Goal: Transaction & Acquisition: Book appointment/travel/reservation

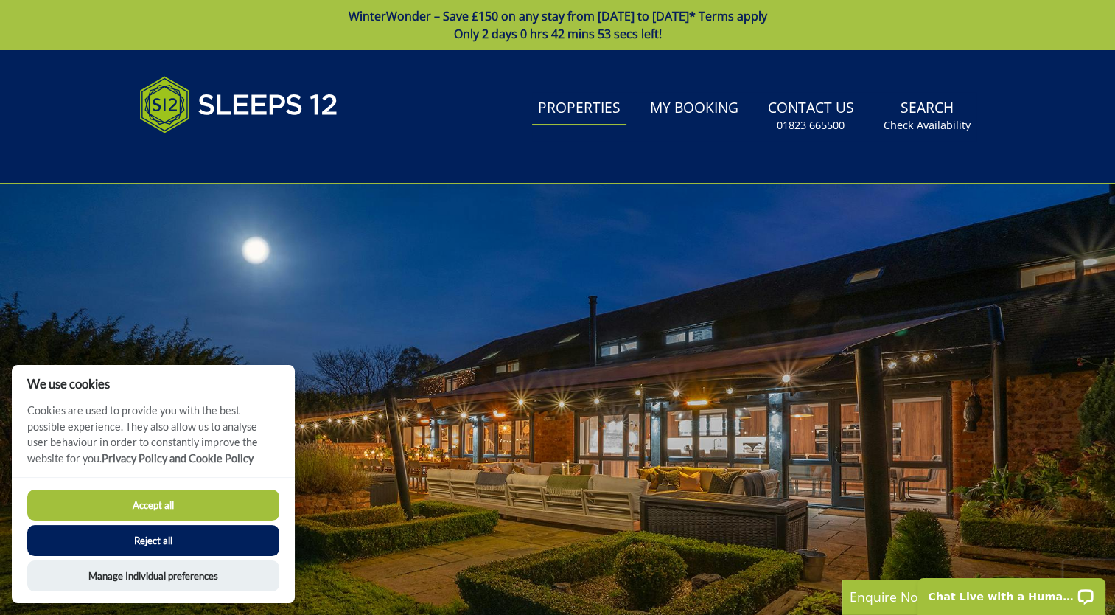
click at [598, 109] on link "Properties" at bounding box center [579, 108] width 94 height 33
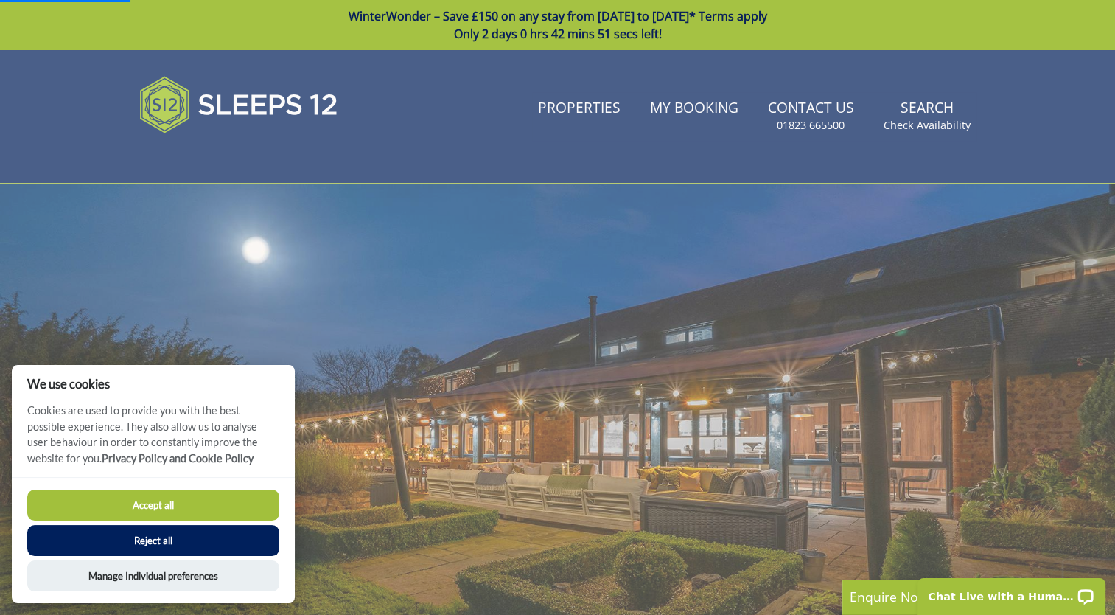
click at [239, 534] on button "Reject all" at bounding box center [153, 540] width 252 height 31
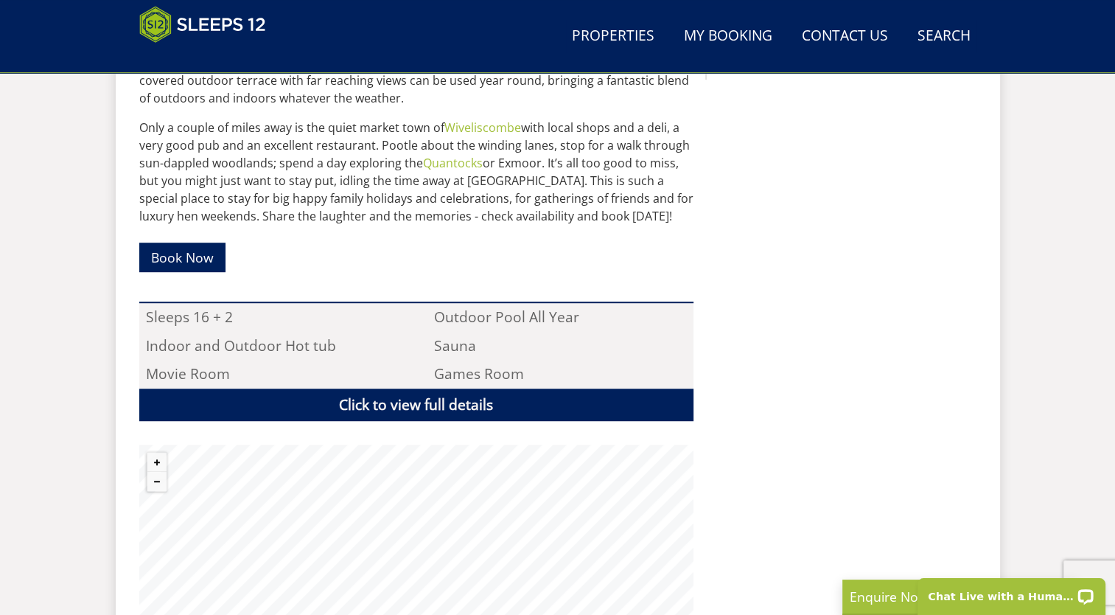
scroll to position [842, 0]
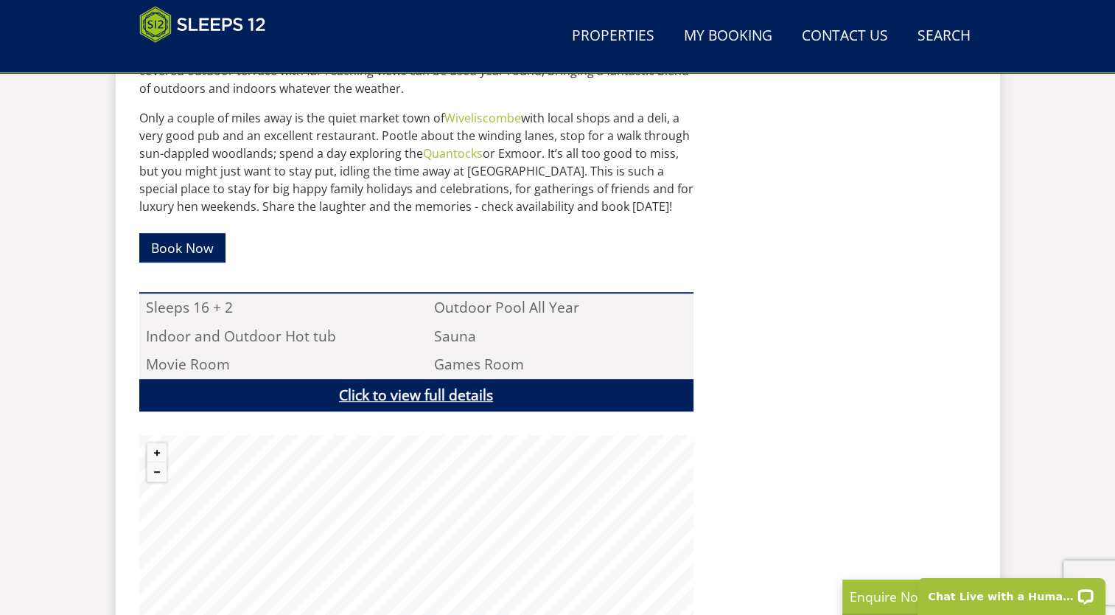
click at [520, 393] on link "Click to view full details" at bounding box center [416, 395] width 554 height 33
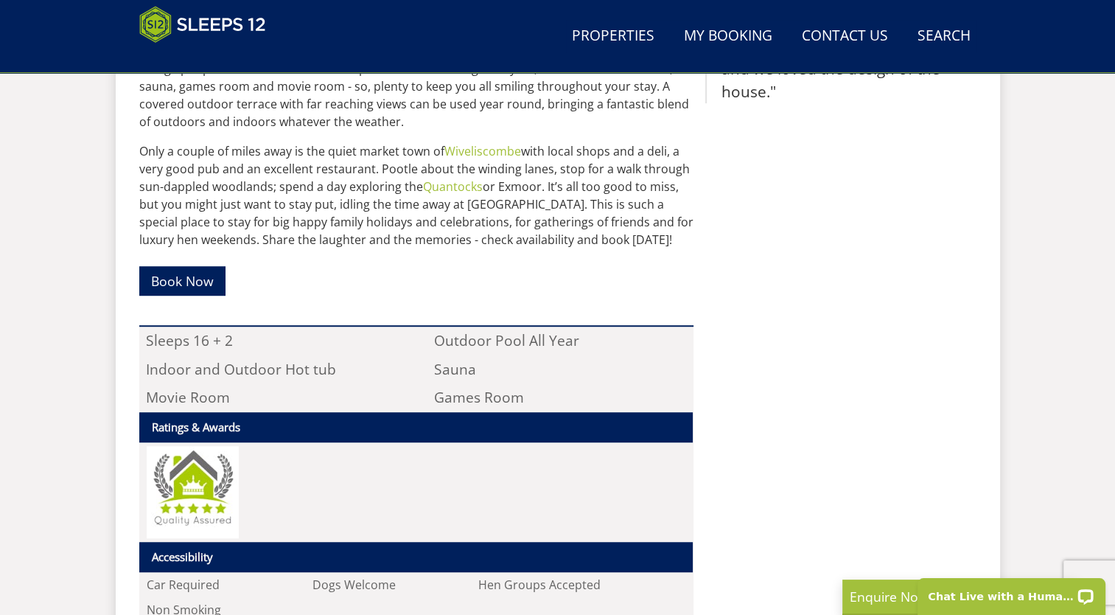
scroll to position [812, 0]
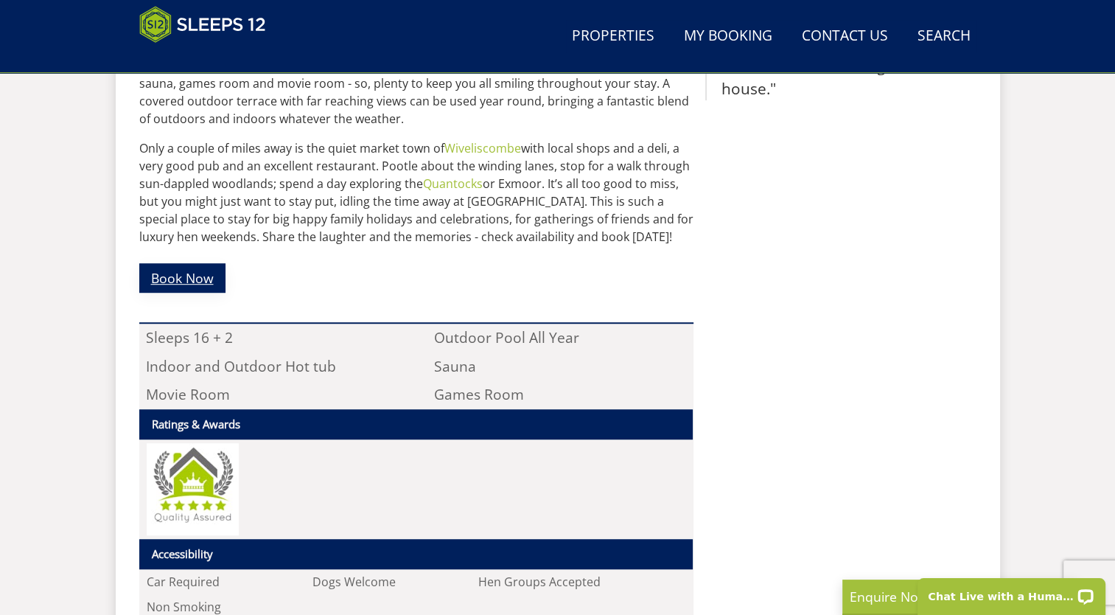
click at [200, 285] on link "Book Now" at bounding box center [182, 277] width 86 height 29
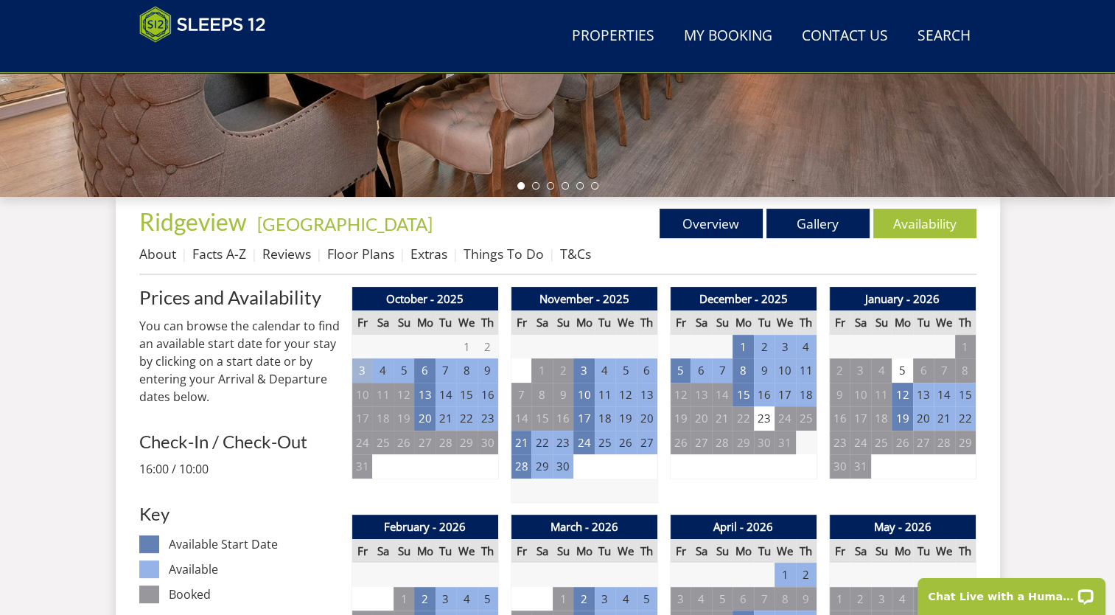
scroll to position [456, 0]
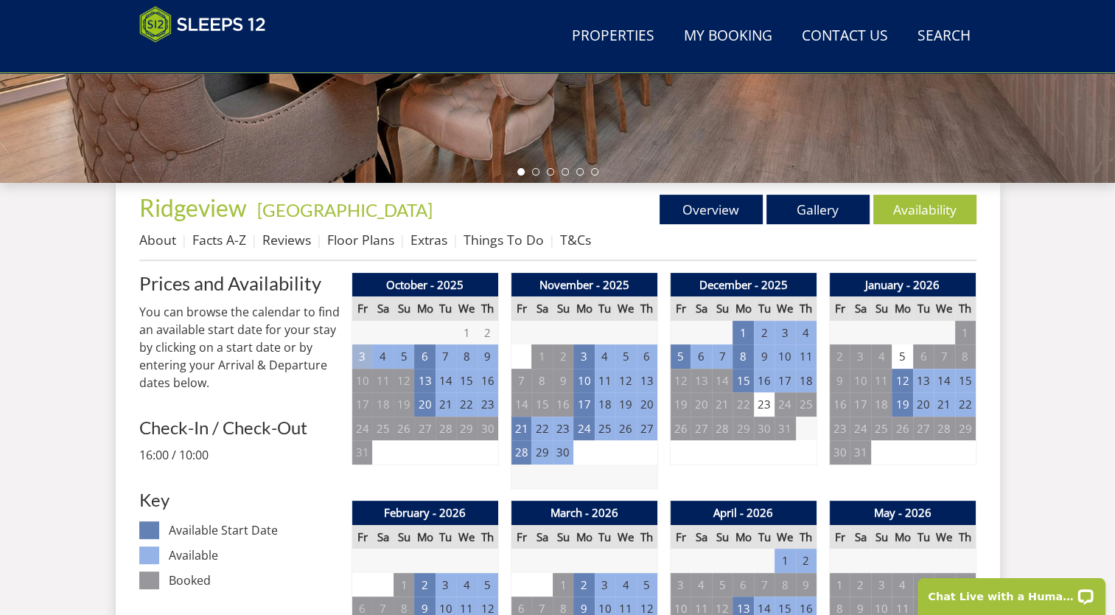
click at [923, 377] on td "13" at bounding box center [923, 381] width 21 height 24
click at [895, 378] on td "12" at bounding box center [902, 381] width 21 height 24
